Goal: Information Seeking & Learning: Learn about a topic

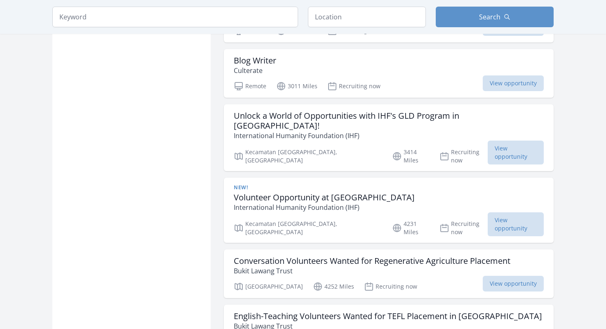
scroll to position [715, 0]
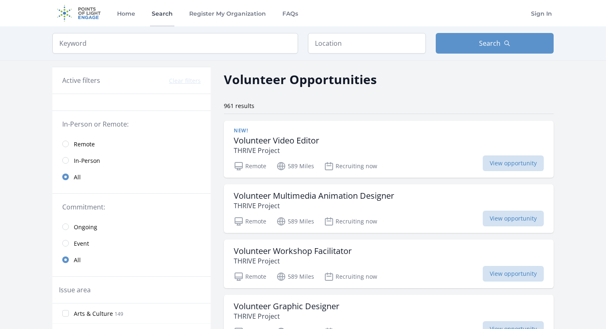
click at [166, 14] on link "Search" at bounding box center [162, 13] width 24 height 26
click at [159, 43] on input "search" at bounding box center [175, 43] width 246 height 21
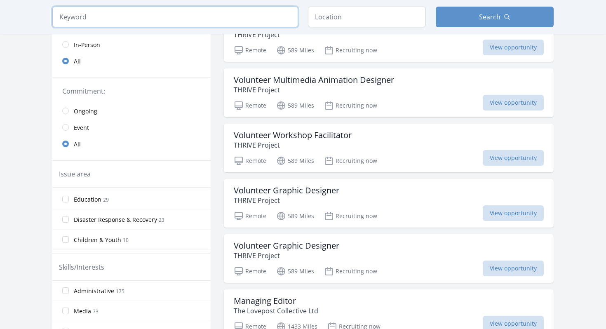
scroll to position [61, 0]
click at [106, 238] on span "Children & Youth" at bounding box center [97, 238] width 47 height 8
click at [69, 238] on input "Children & Youth 10" at bounding box center [65, 237] width 7 height 7
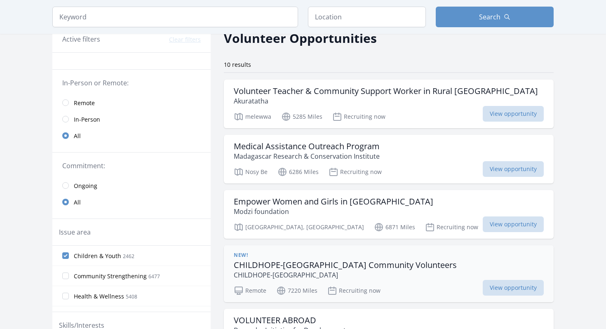
scroll to position [0, 0]
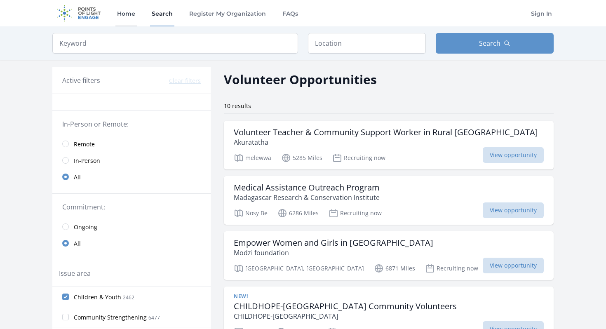
click at [126, 13] on link "Home" at bounding box center [125, 13] width 21 height 26
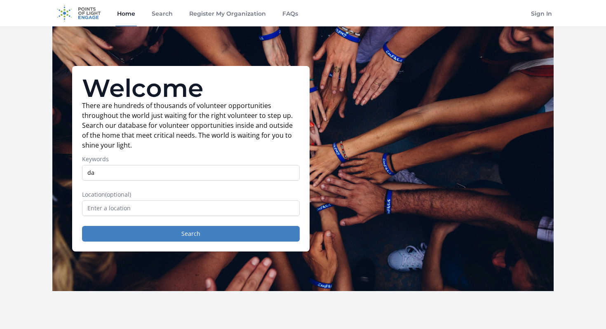
type input "d"
type input "s"
type input "mathematics"
click at [82, 226] on button "Search" at bounding box center [191, 234] width 218 height 16
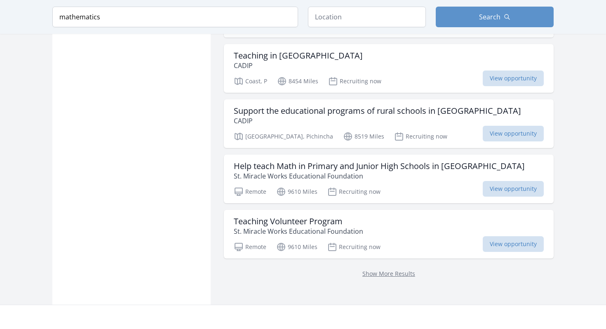
scroll to position [1223, 0]
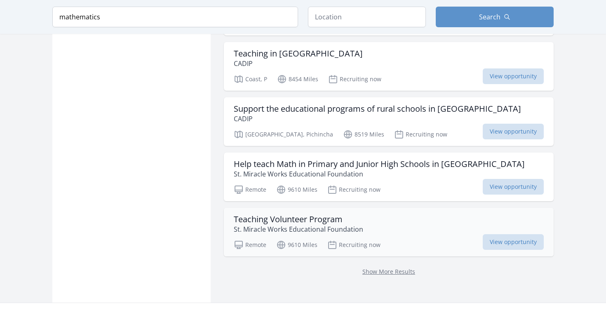
click at [314, 214] on h3 "Teaching Volunteer Program" at bounding box center [298, 219] width 129 height 10
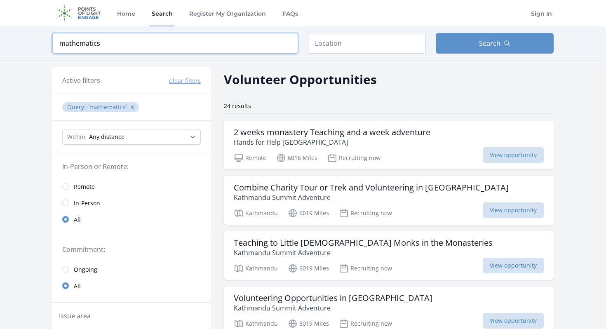
click at [110, 42] on input "mathematics" at bounding box center [175, 43] width 246 height 21
type input "m"
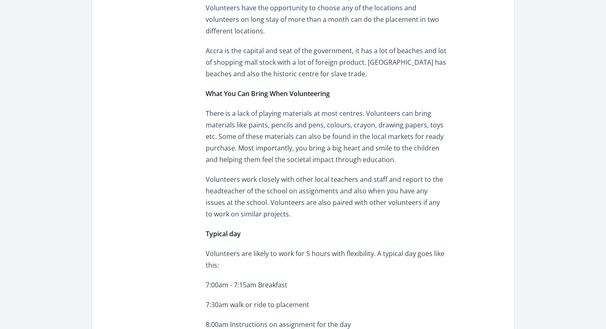
scroll to position [596, 0]
